Goal: Task Accomplishment & Management: Manage account settings

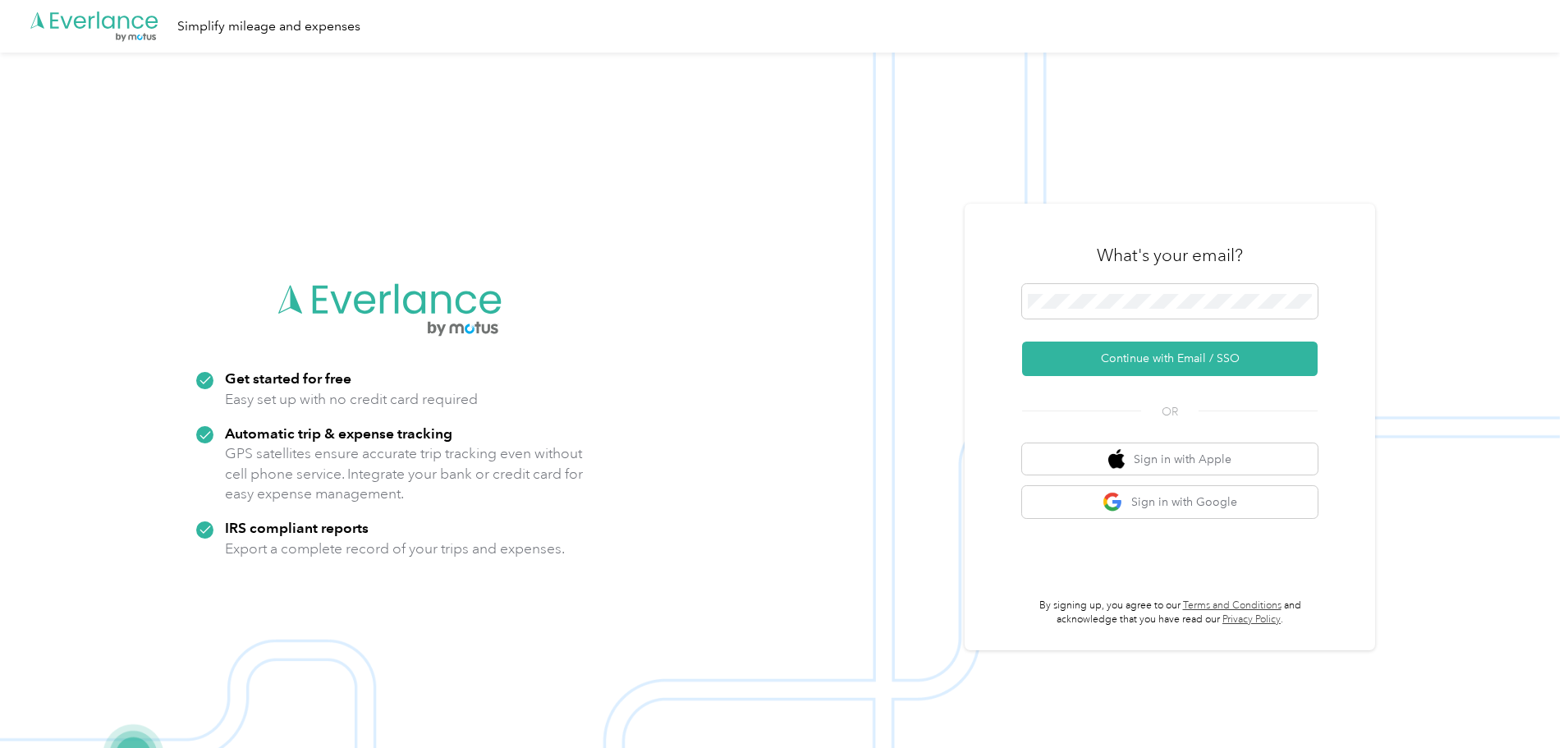
drag, startPoint x: 1510, startPoint y: 372, endPoint x: 1446, endPoint y: 402, distance: 70.7
click at [1510, 372] on img at bounding box center [780, 426] width 1560 height 748
click at [1262, 501] on button "Sign in with Google" at bounding box center [1170, 502] width 296 height 32
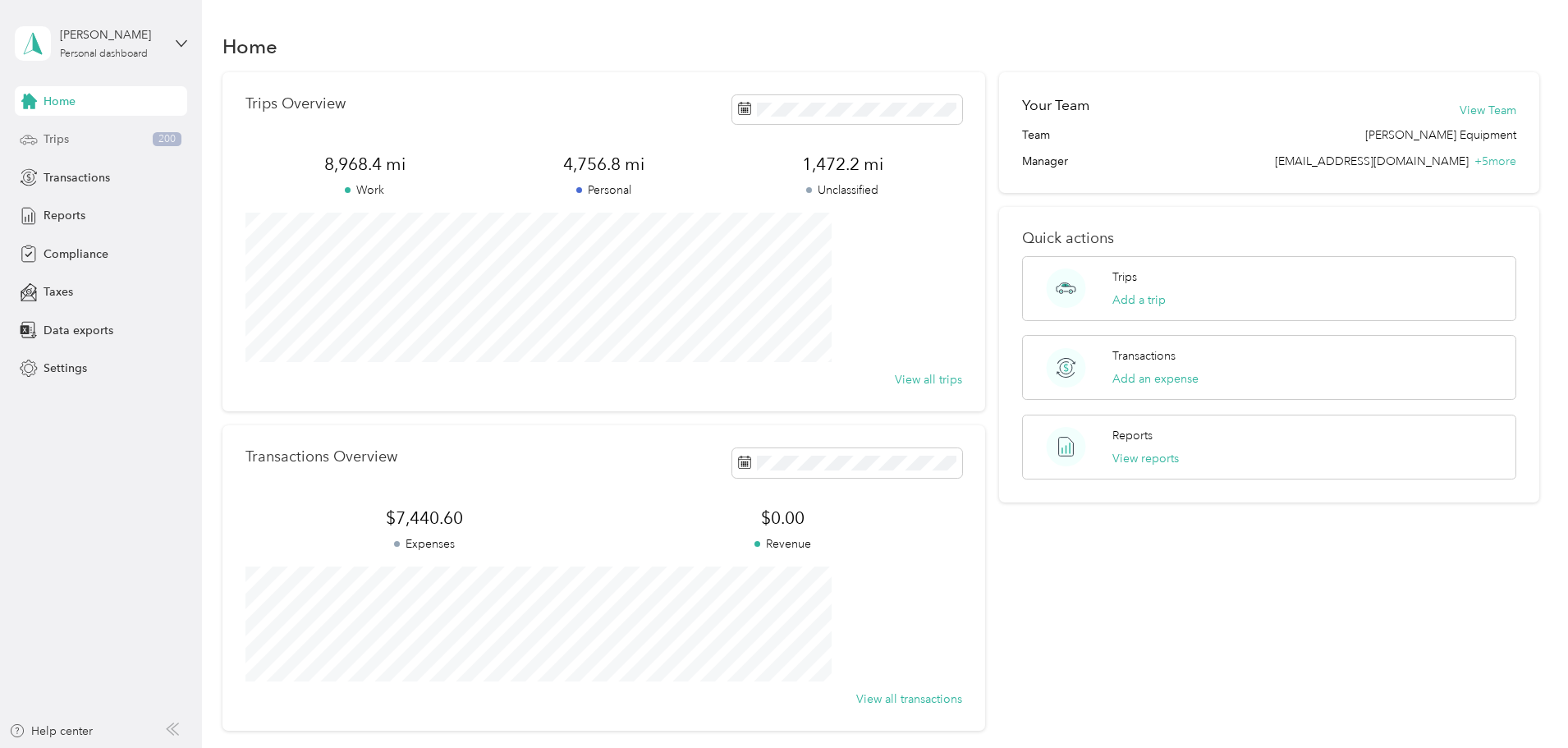
click at [77, 136] on div "Trips 200" at bounding box center [101, 140] width 173 height 30
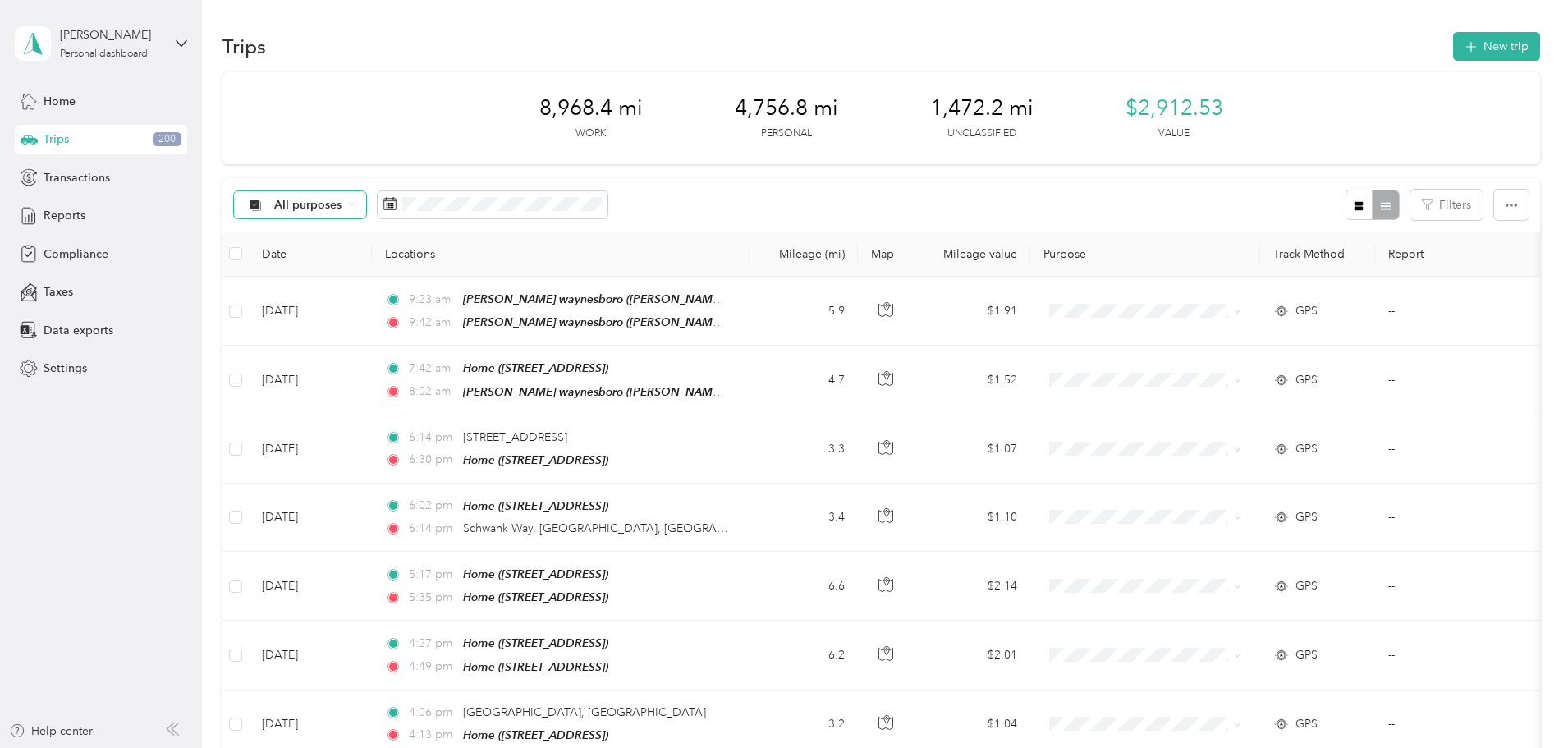
click at [342, 206] on span "All purposes" at bounding box center [308, 205] width 68 height 11
click at [827, 197] on div "All purposes Filters" at bounding box center [882, 204] width 1318 height 53
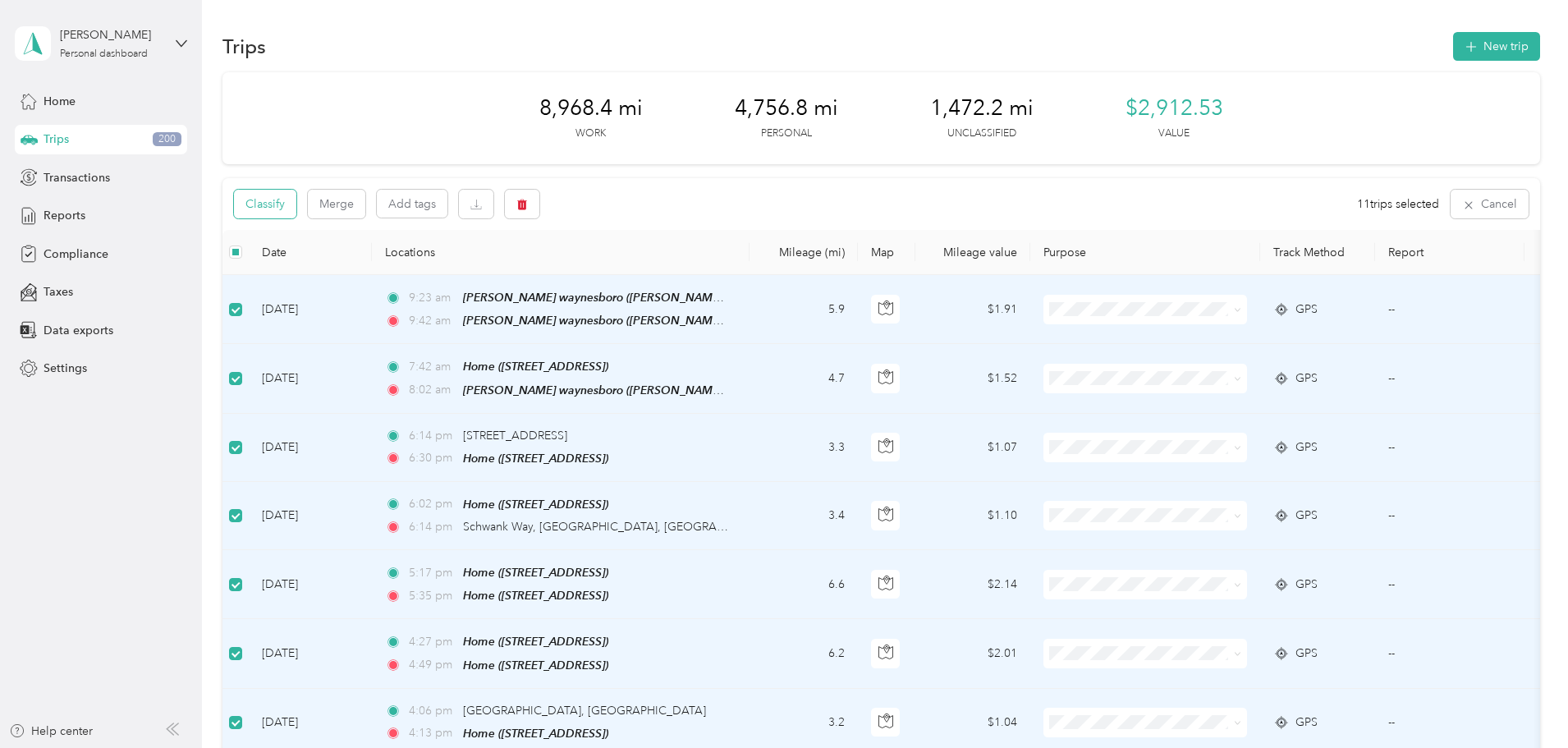
click at [297, 204] on button "Classify" at bounding box center [265, 203] width 62 height 29
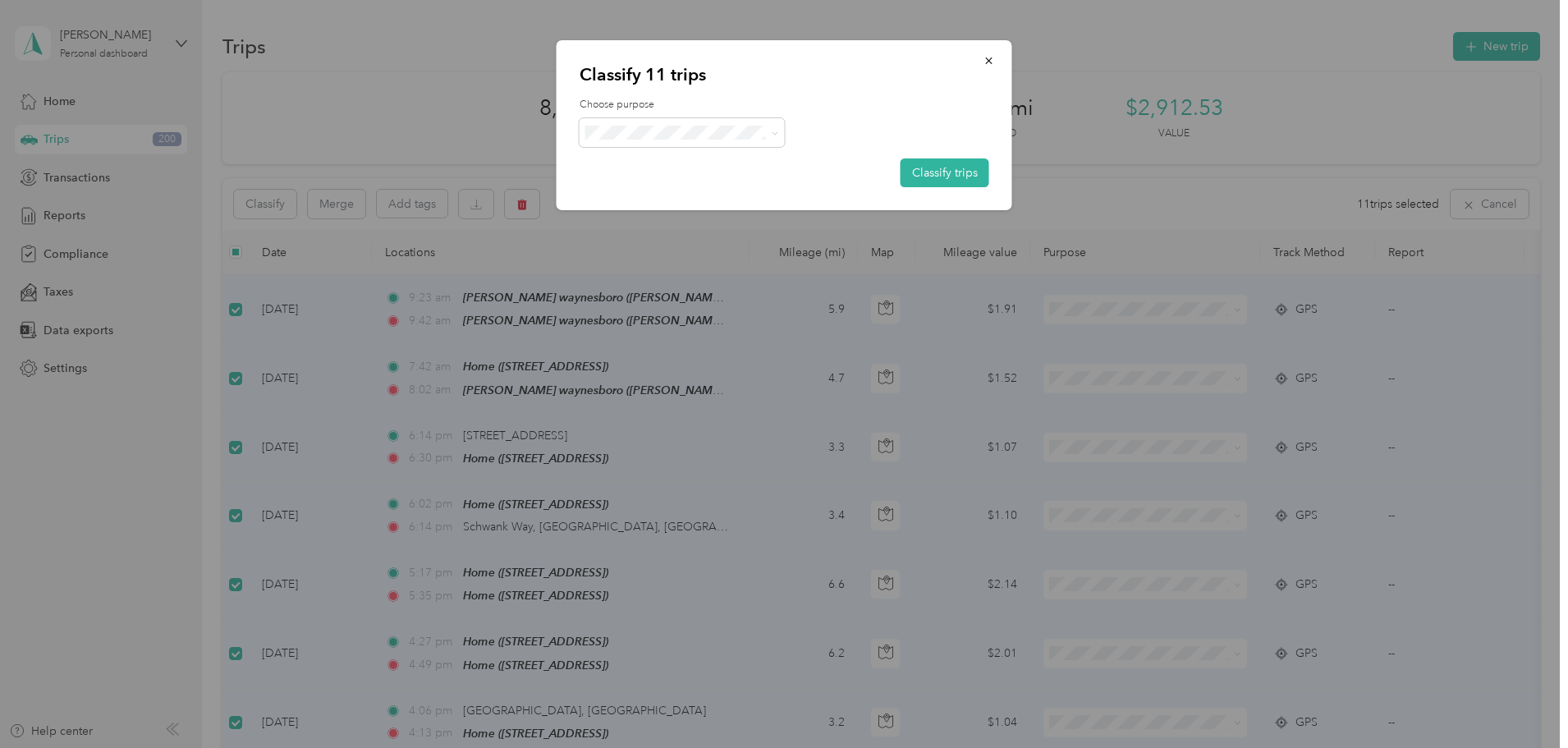
click at [795, 128] on div at bounding box center [784, 132] width 409 height 29
click at [789, 129] on div at bounding box center [784, 132] width 409 height 29
click at [774, 134] on icon at bounding box center [774, 133] width 5 height 3
click at [682, 187] on span "Personal" at bounding box center [699, 192] width 159 height 17
click at [946, 173] on button "Classify trips" at bounding box center [946, 173] width 89 height 29
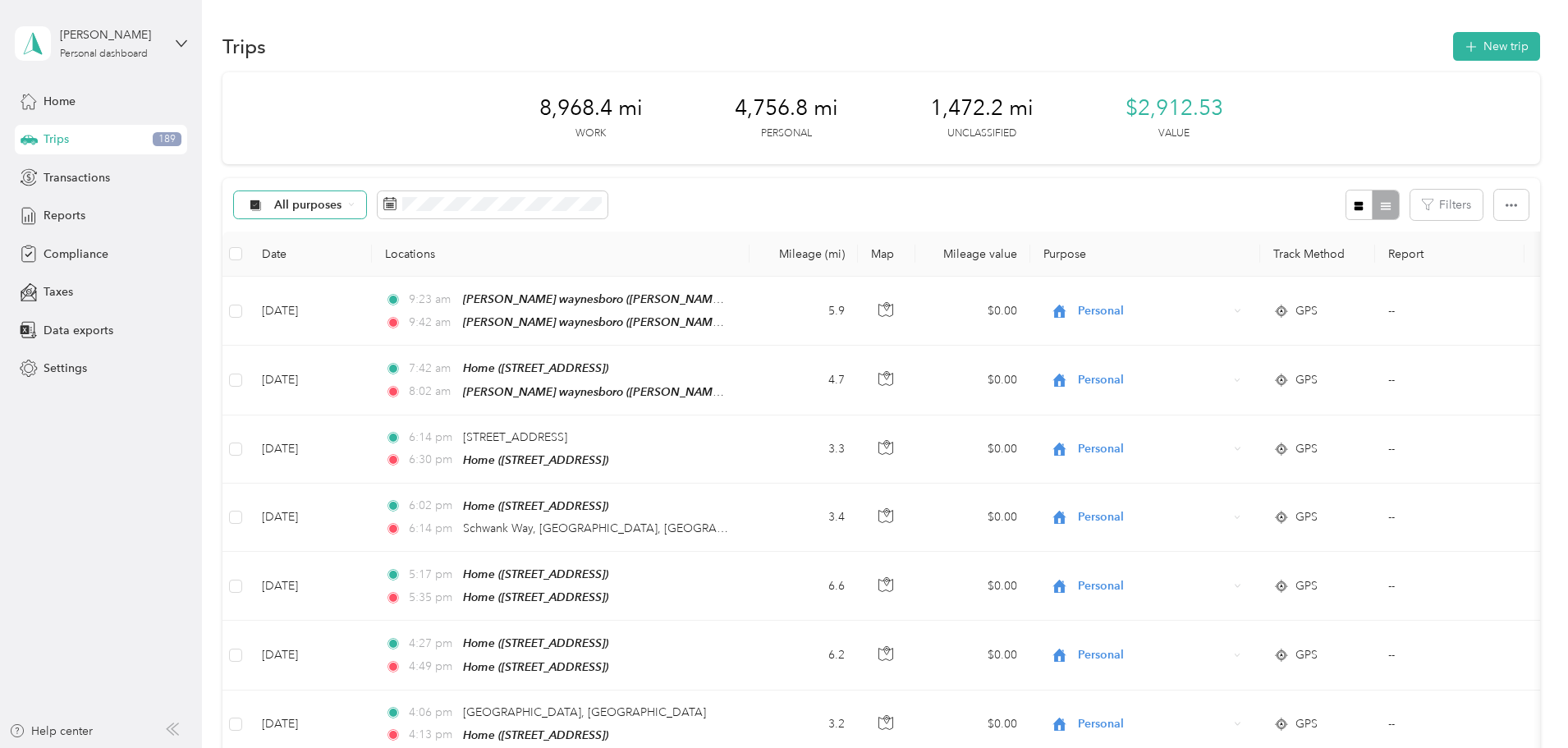
click at [367, 210] on div "All purposes" at bounding box center [300, 205] width 133 height 28
click at [409, 264] on span "Unclassified" at bounding box center [464, 262] width 159 height 17
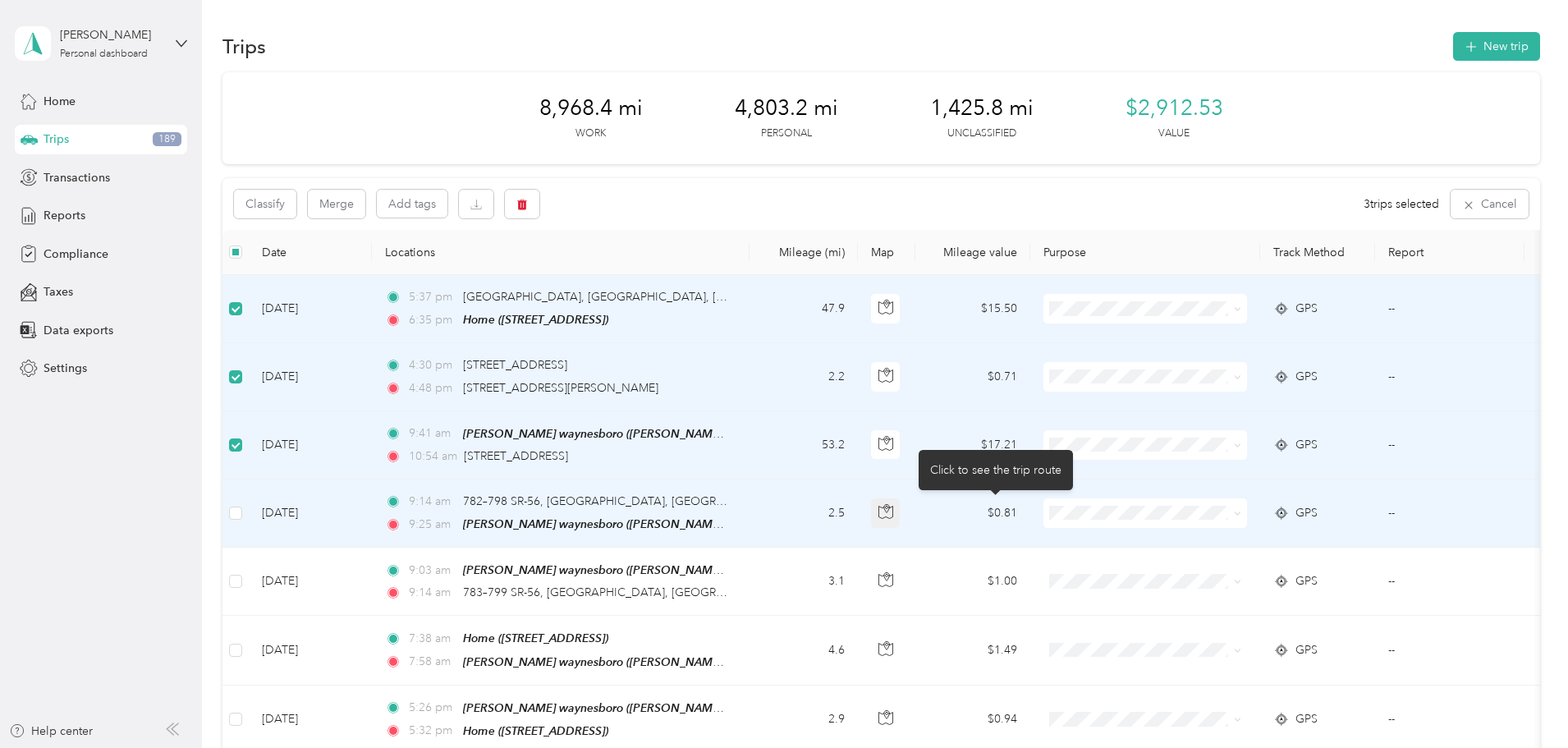
click at [893, 508] on icon "button" at bounding box center [885, 511] width 15 height 15
click at [893, 512] on icon "button" at bounding box center [885, 511] width 15 height 15
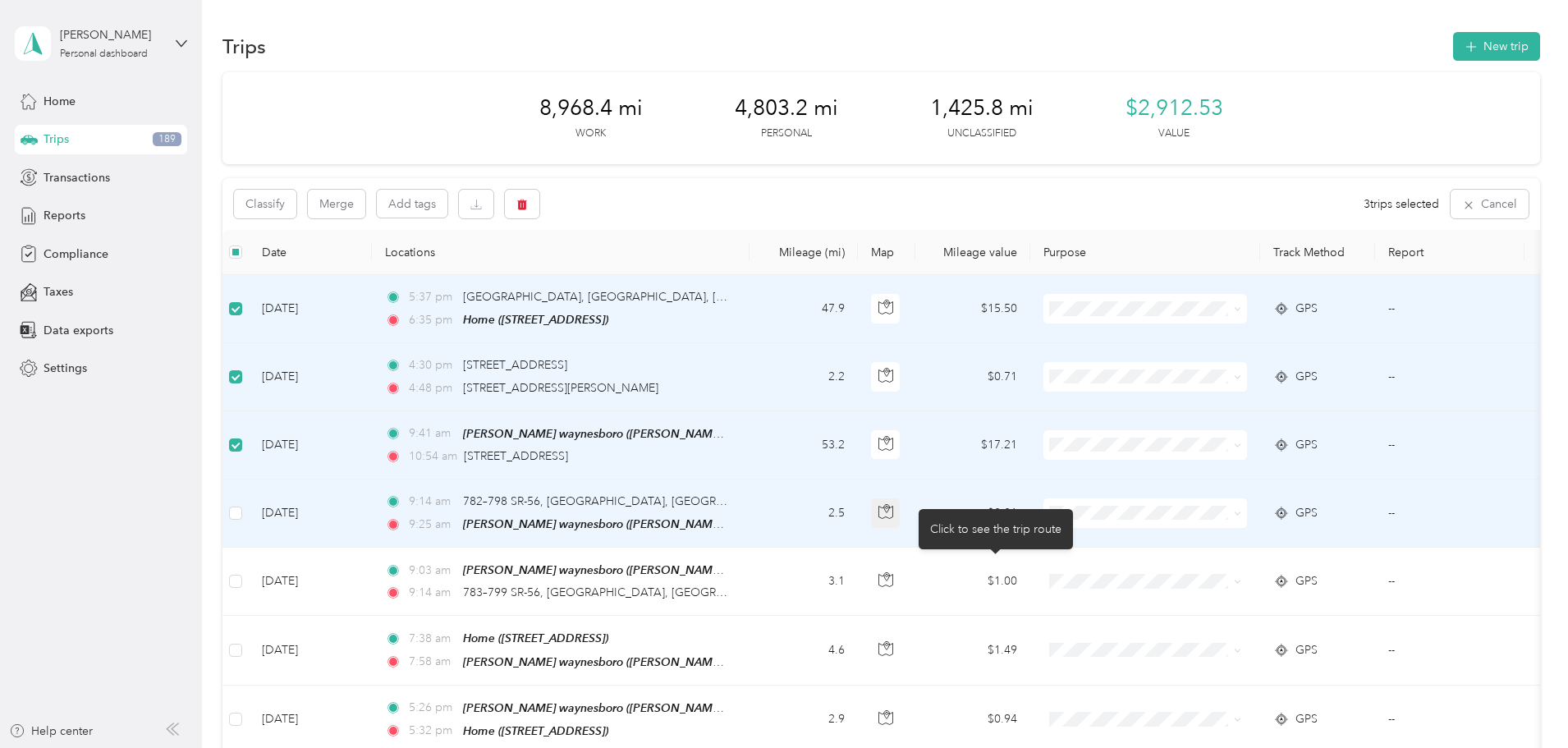
click at [994, 510] on body "[PERSON_NAME] Personal dashboard Home Trips 189 Transactions Reports Compliance…" at bounding box center [780, 374] width 1560 height 748
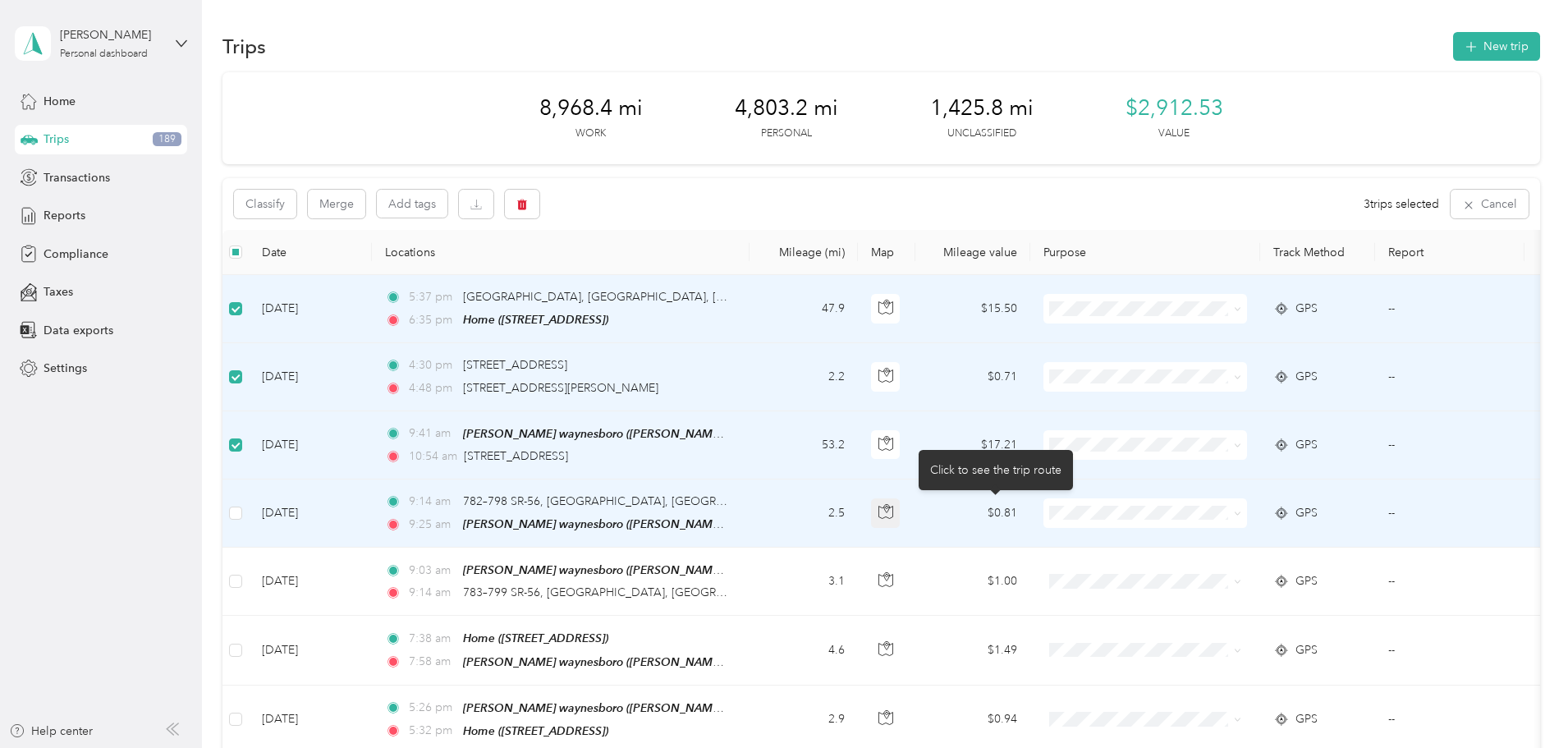
click at [893, 504] on icon "button" at bounding box center [885, 511] width 15 height 15
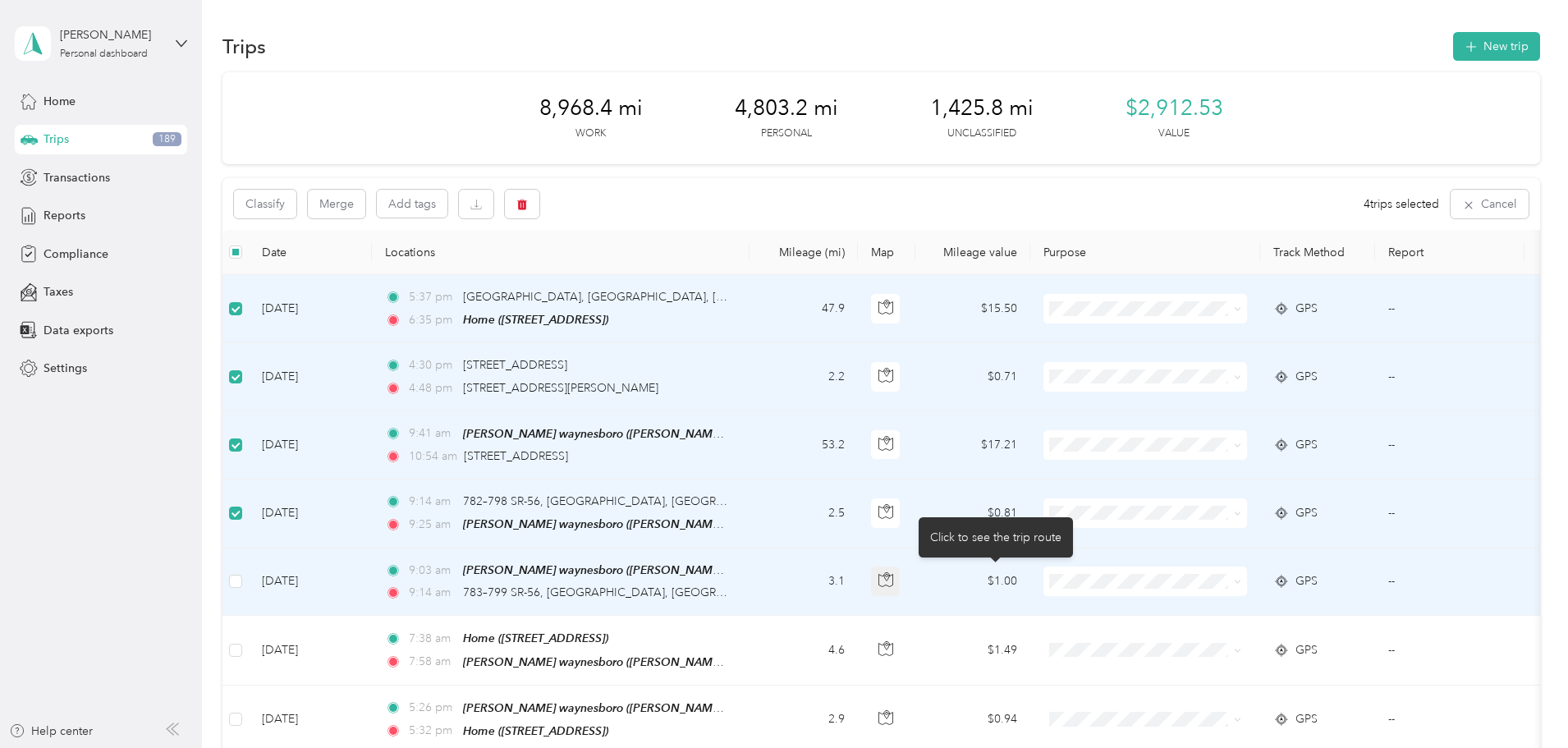
click at [893, 578] on icon "button" at bounding box center [885, 580] width 15 height 15
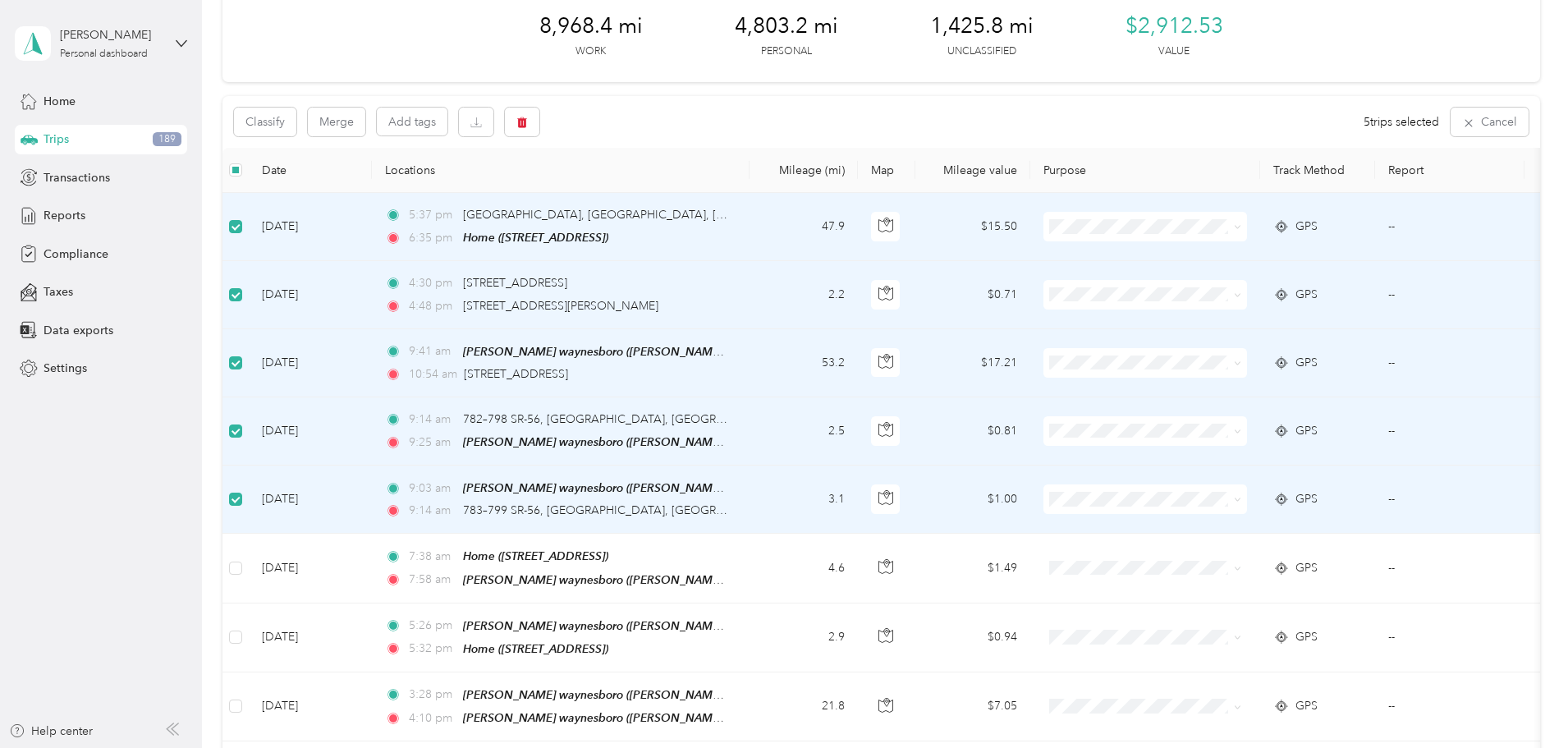
scroll to position [164, 0]
